Goal: Information Seeking & Learning: Learn about a topic

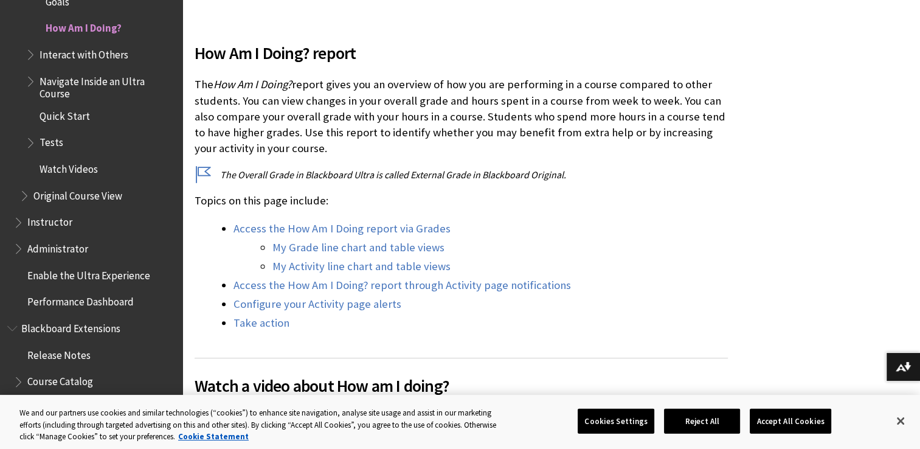
scroll to position [365, 0]
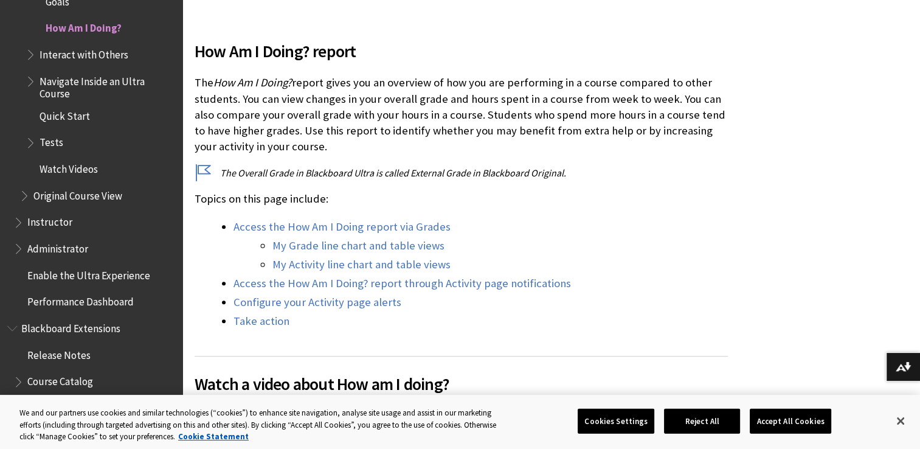
click at [405, 227] on link "Access the How Am I Doing report via Grades" at bounding box center [342, 227] width 217 height 15
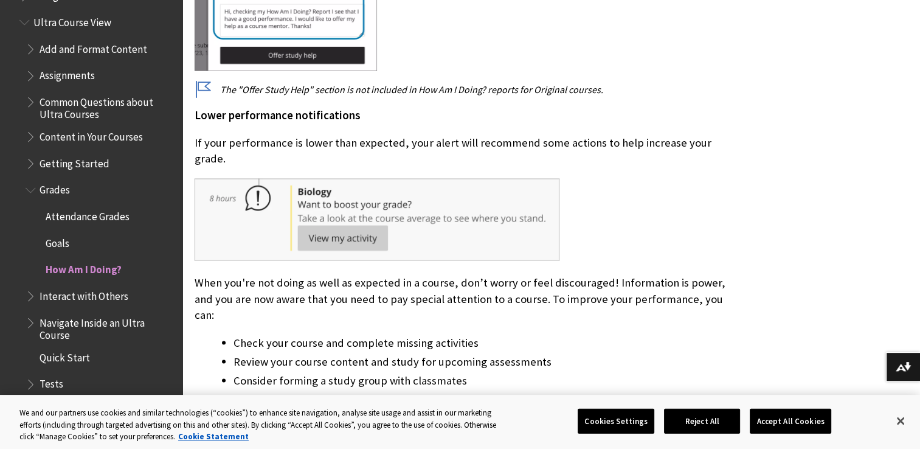
scroll to position [1415, 0]
click at [65, 189] on span "Grades" at bounding box center [55, 190] width 30 height 16
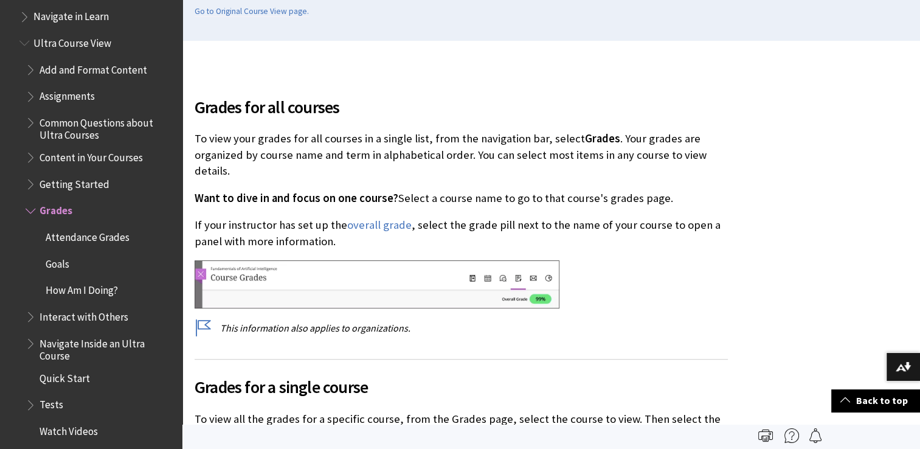
scroll to position [304, 0]
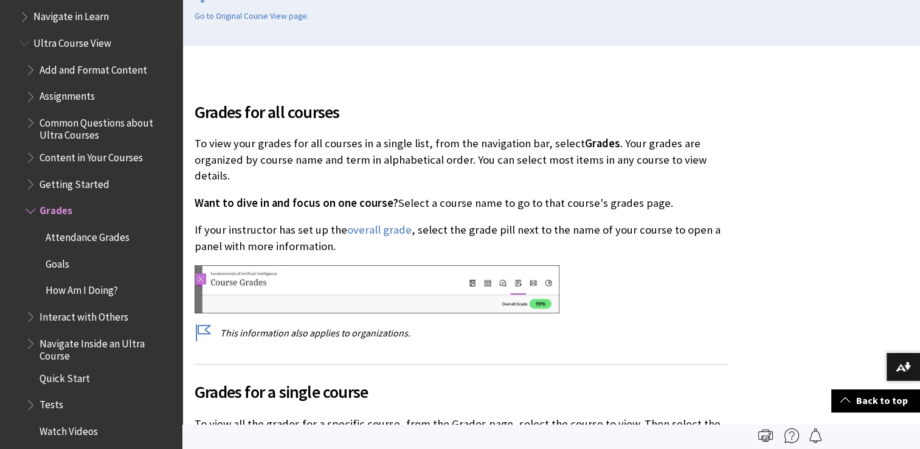
click at [78, 93] on span "Assignments" at bounding box center [67, 94] width 55 height 16
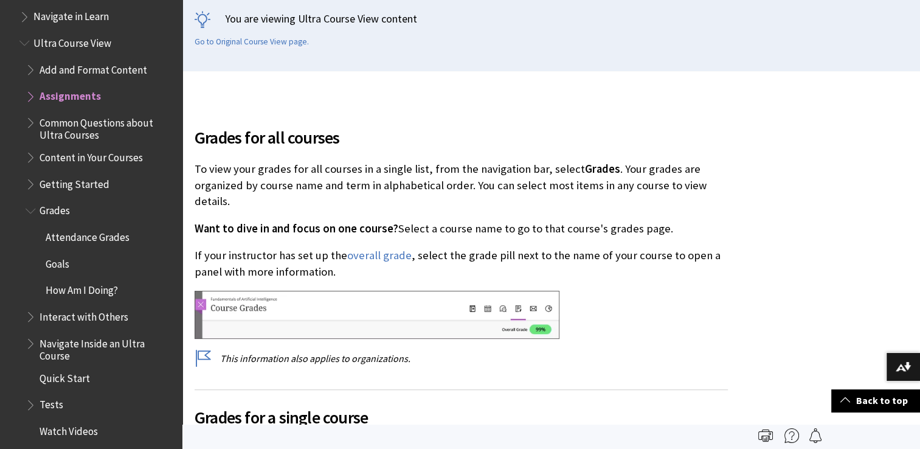
scroll to position [182, 0]
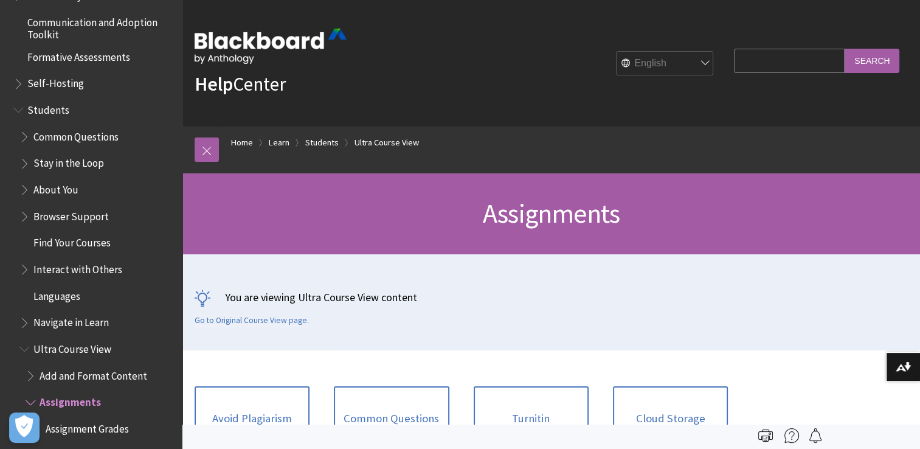
scroll to position [1095, 0]
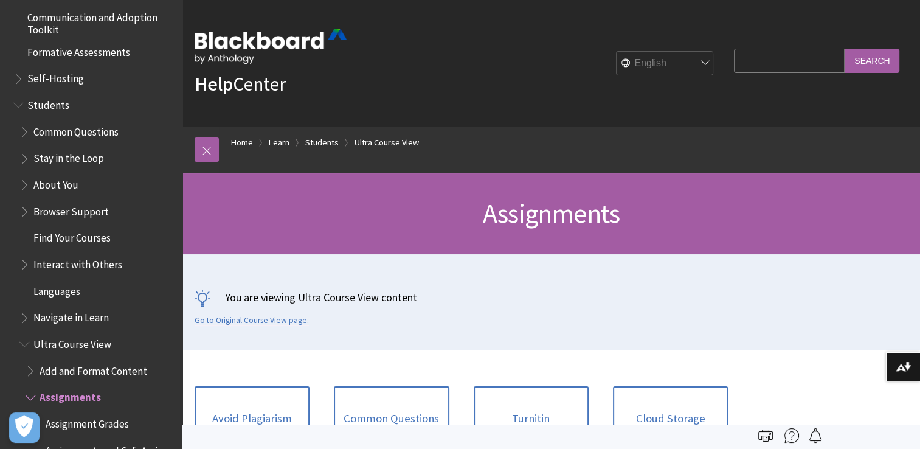
click at [92, 235] on span "Find Your Courses" at bounding box center [71, 236] width 77 height 16
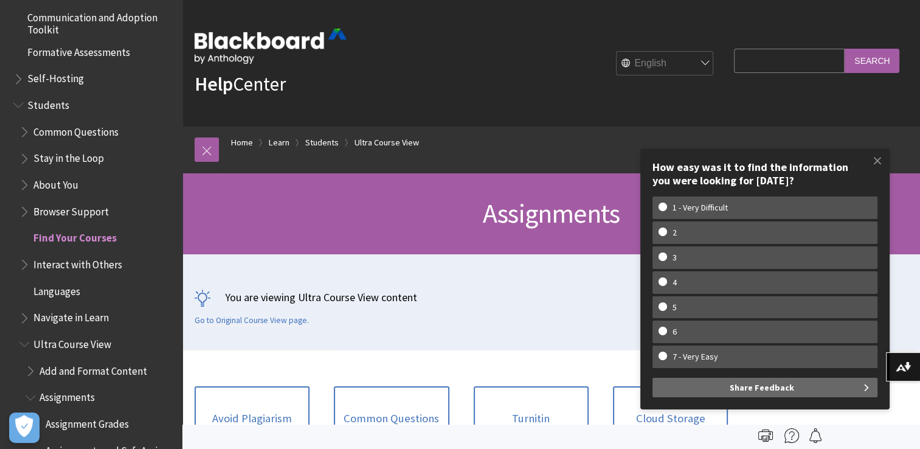
click at [729, 260] on w-span "3" at bounding box center [765, 257] width 213 height 10
click at [667, 260] on input "3" at bounding box center [663, 256] width 8 height 8
radio input "true"
click at [879, 153] on span at bounding box center [878, 161] width 26 height 26
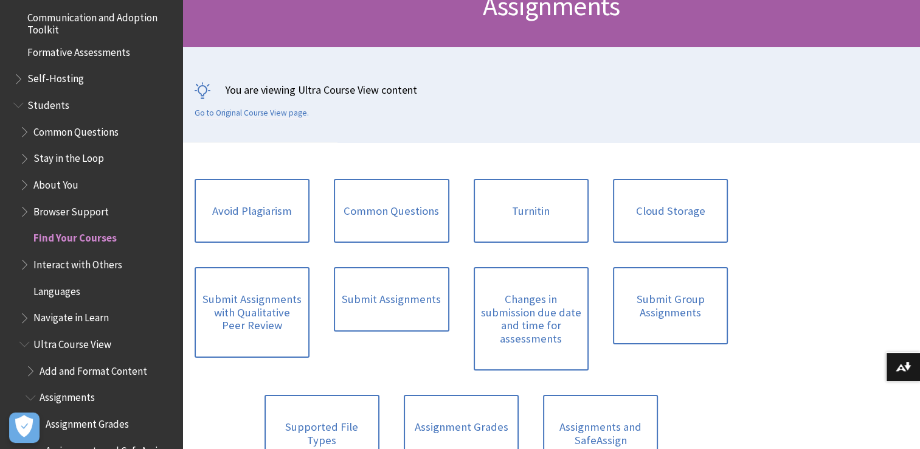
scroll to position [243, 0]
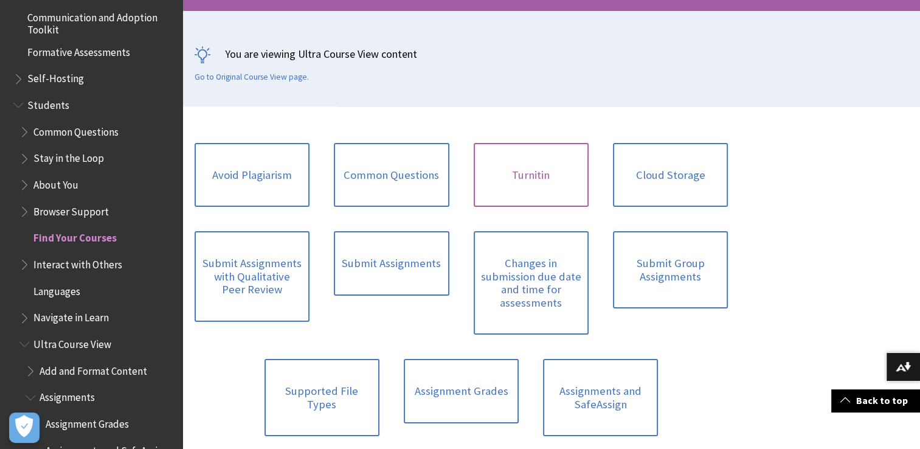
click at [539, 172] on link "Turnitin" at bounding box center [531, 175] width 115 height 64
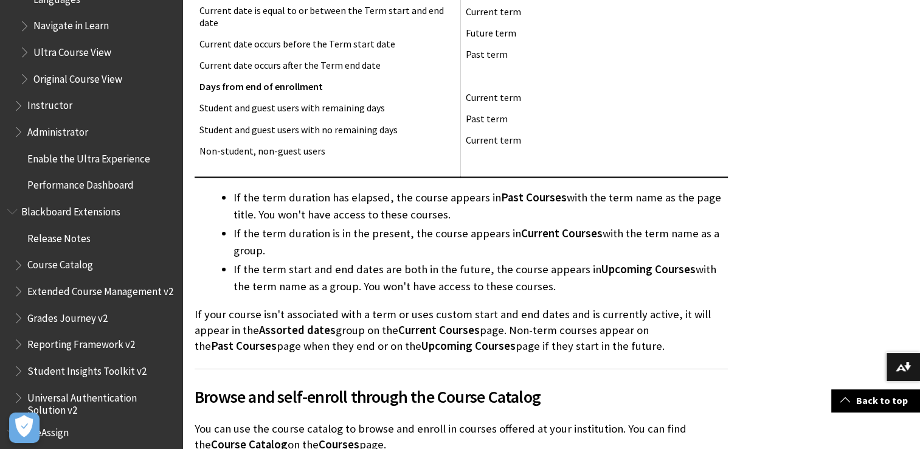
scroll to position [1387, 0]
click at [86, 208] on span "Blackboard Extensions" at bounding box center [70, 209] width 99 height 16
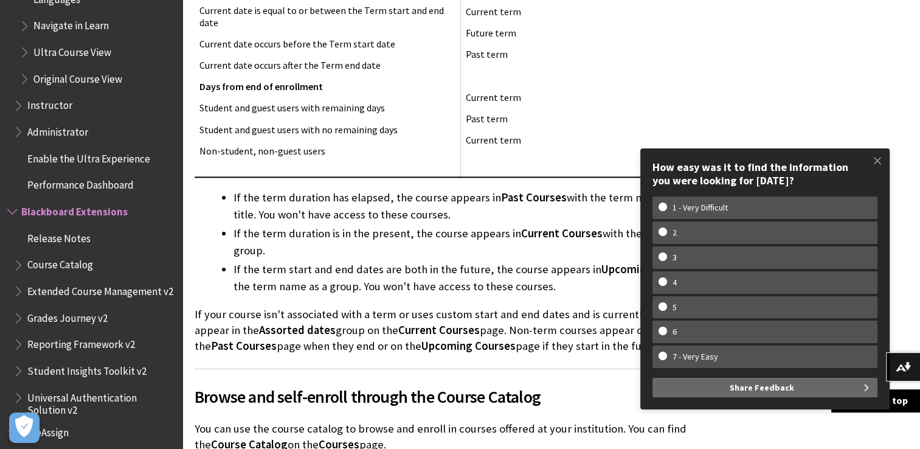
click at [879, 158] on span at bounding box center [878, 161] width 26 height 26
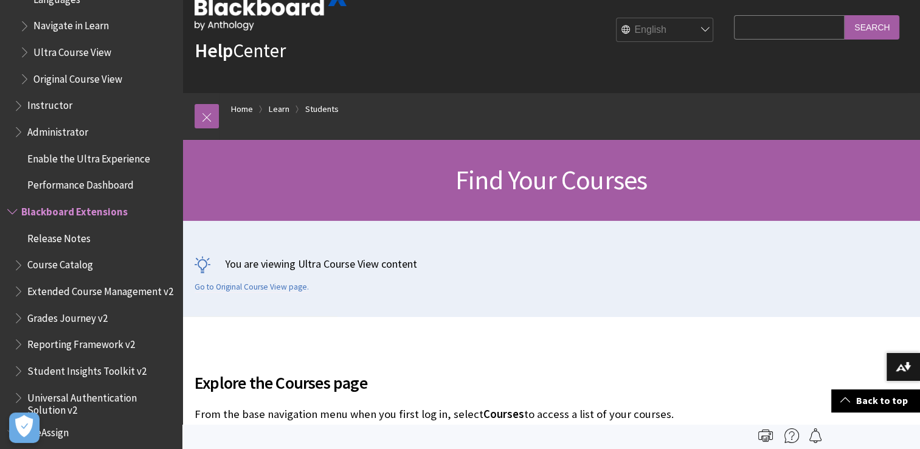
scroll to position [0, 0]
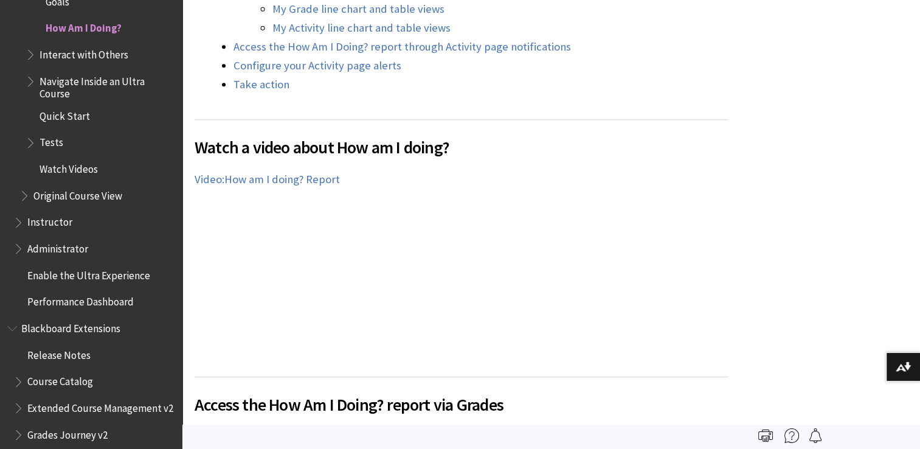
scroll to position [608, 0]
